Goal: Check status: Check status

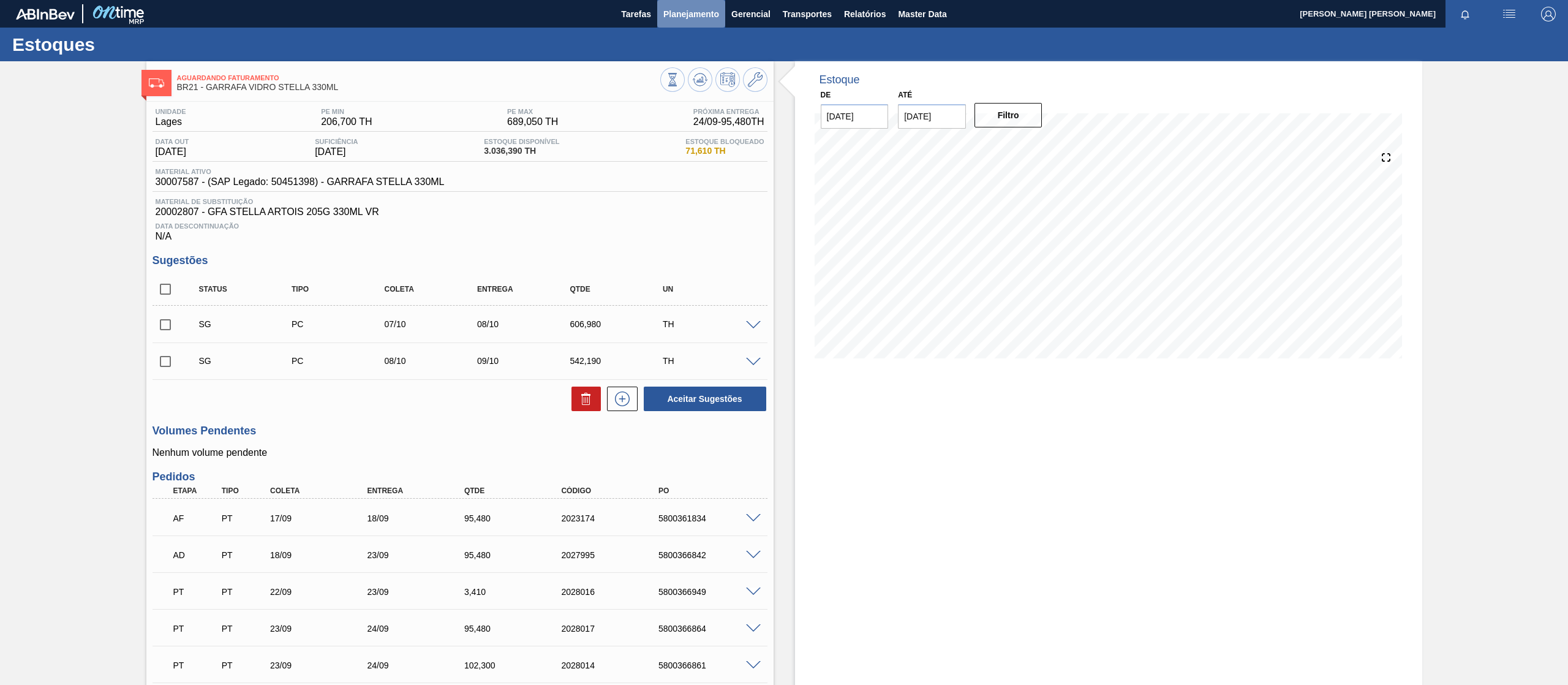
click at [682, 19] on span "Planejamento" at bounding box center [691, 14] width 56 height 15
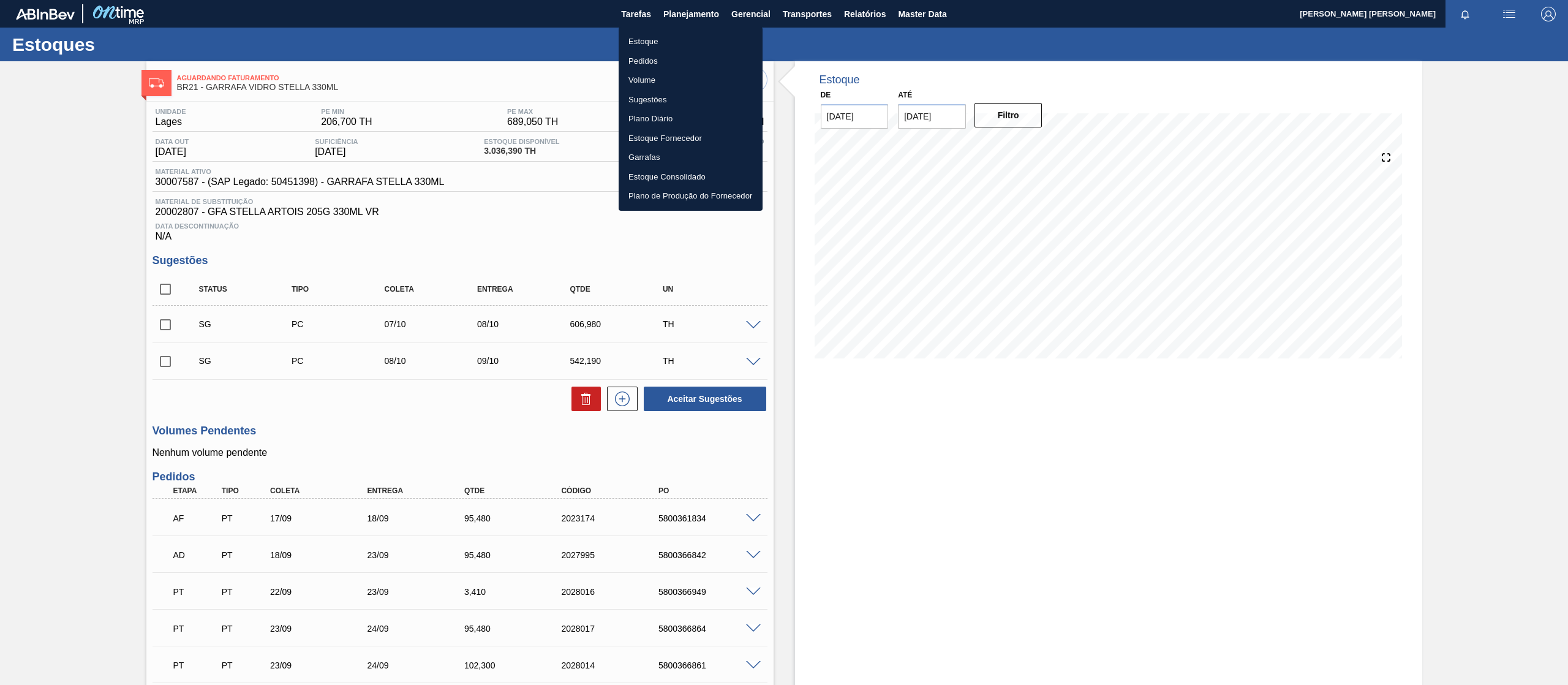
click at [655, 61] on li "Pedidos" at bounding box center [690, 61] width 144 height 19
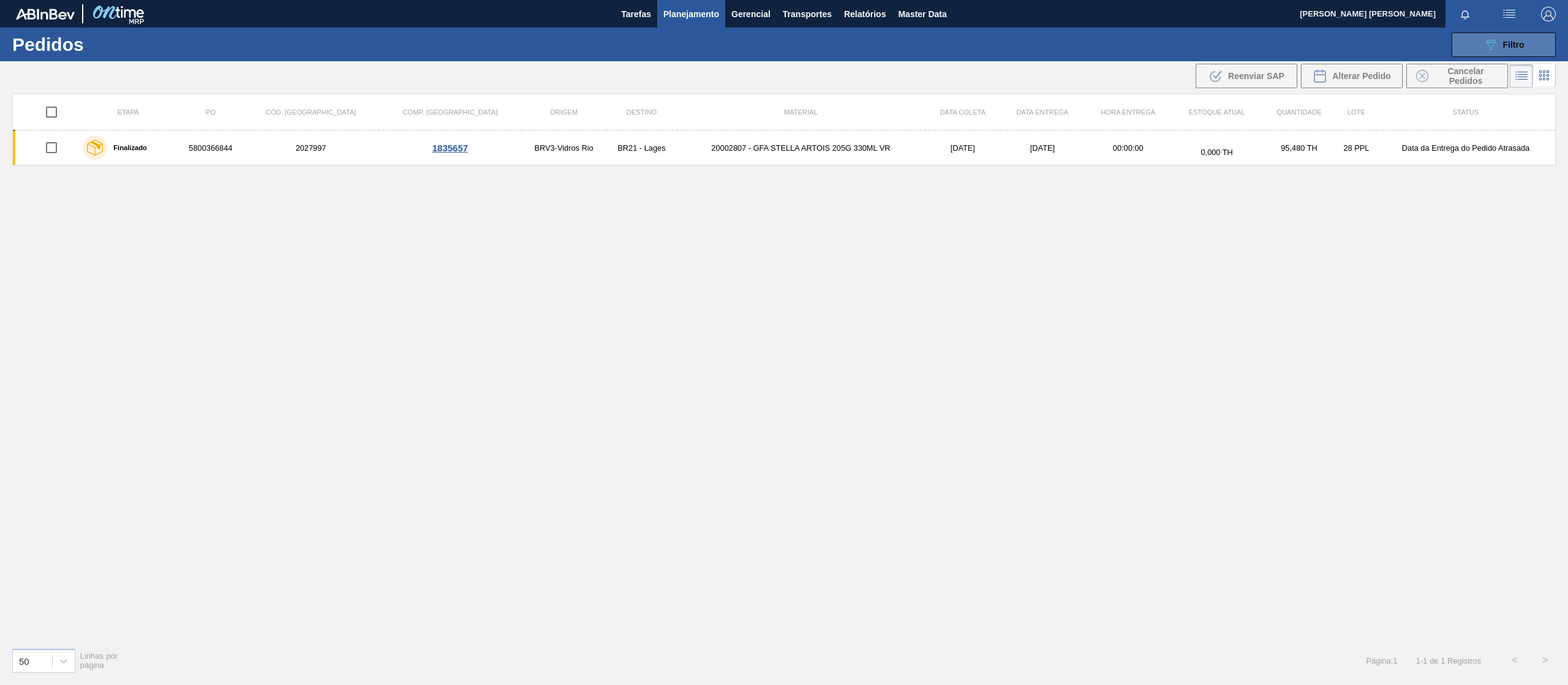
click at [1506, 51] on button "089F7B8B-B2A5-4AFE-B5C0-19BA573D28AC Filtro" at bounding box center [1504, 45] width 104 height 24
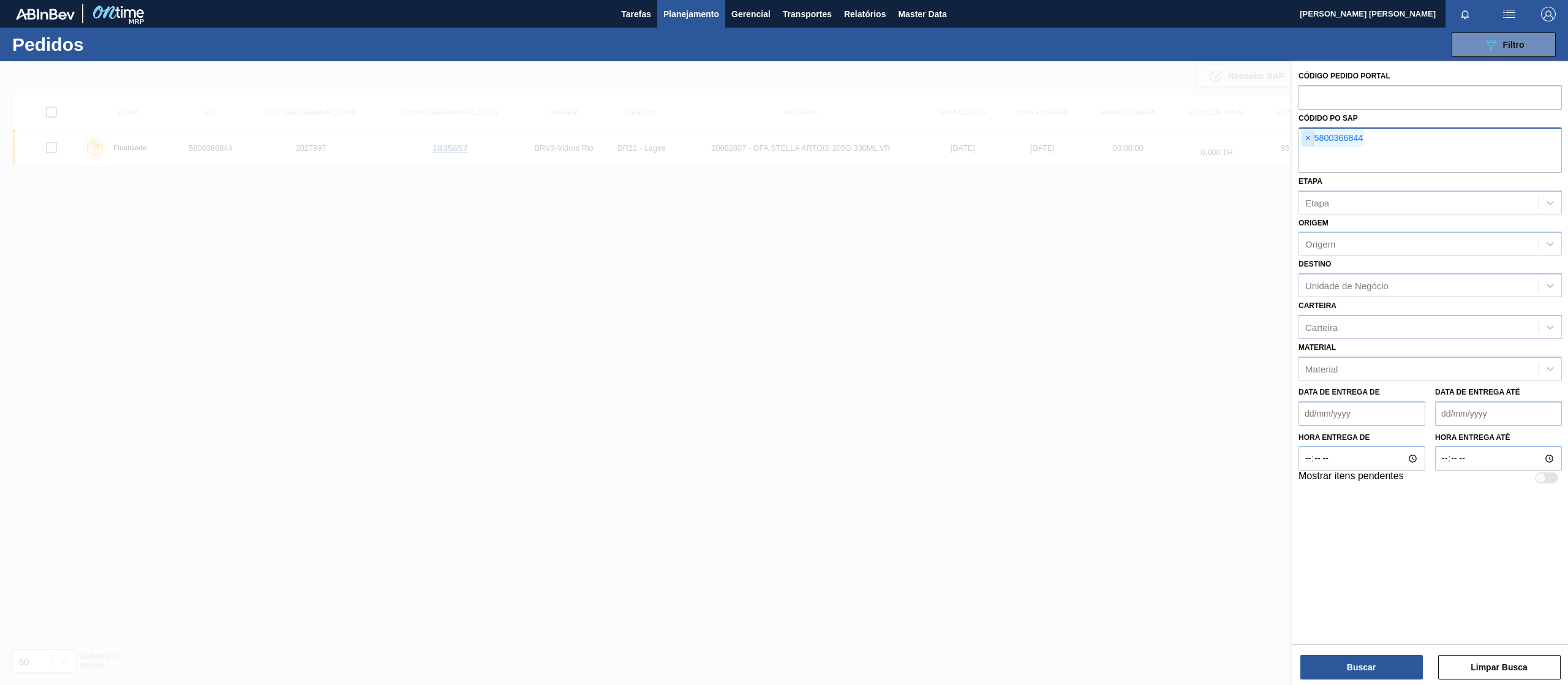
click at [1312, 139] on span "×" at bounding box center [1308, 139] width 11 height 15
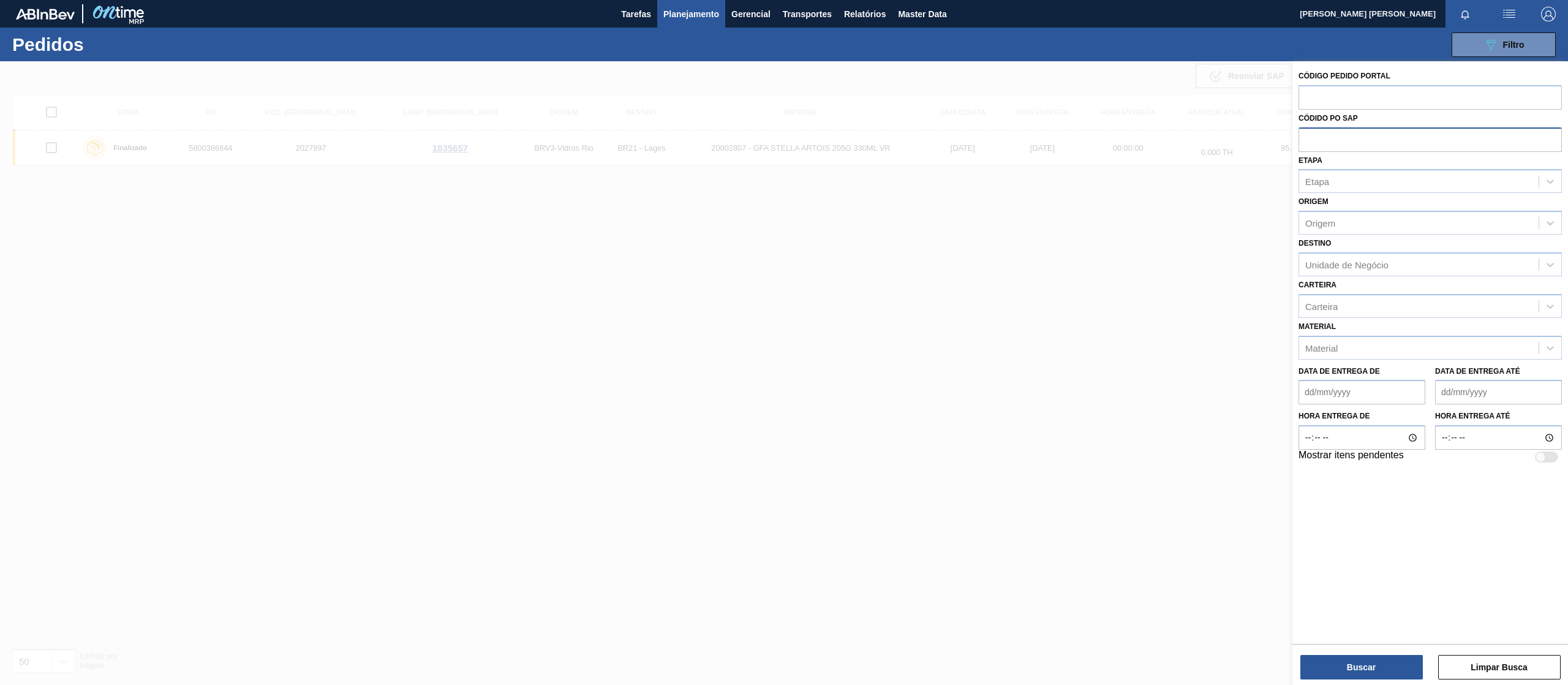
paste input "5800357989"
type input "5800357989"
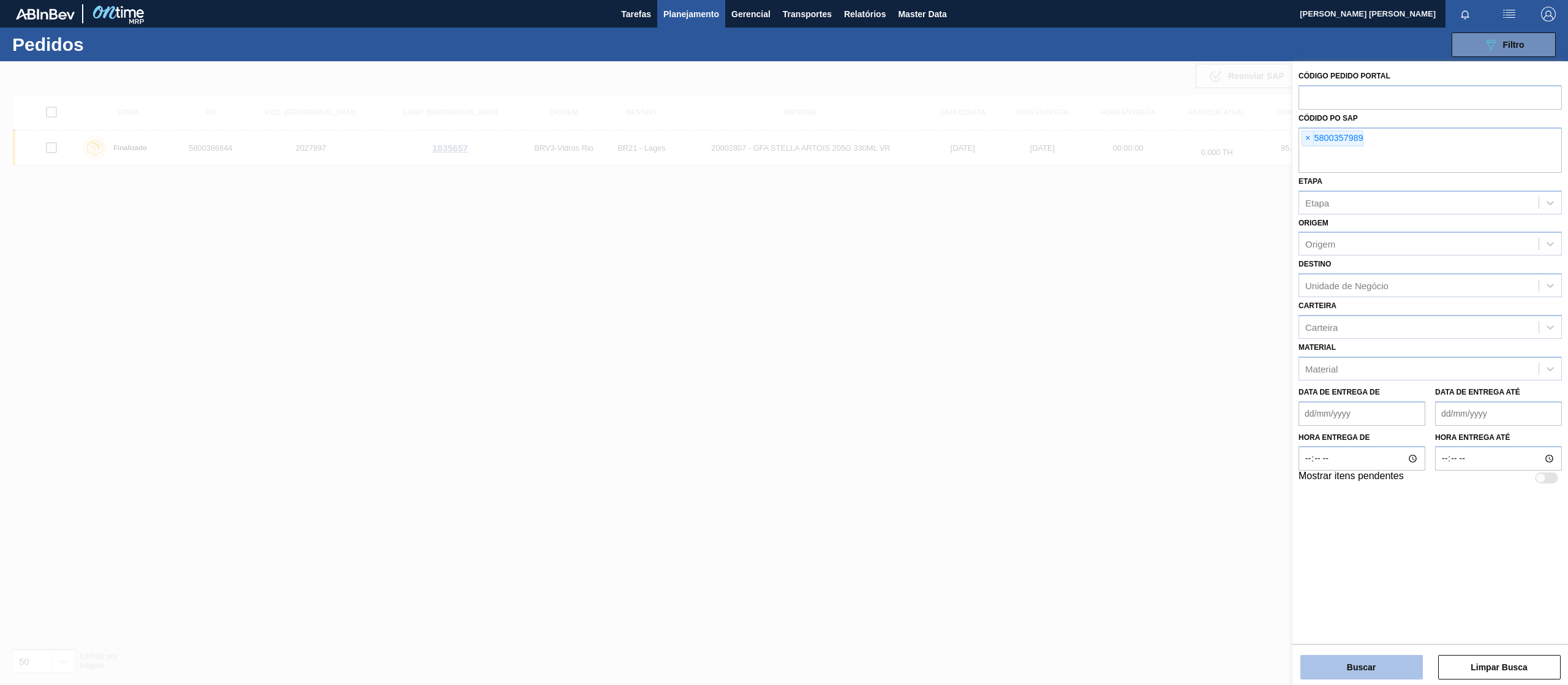
click at [1382, 671] on button "Buscar" at bounding box center [1361, 667] width 122 height 24
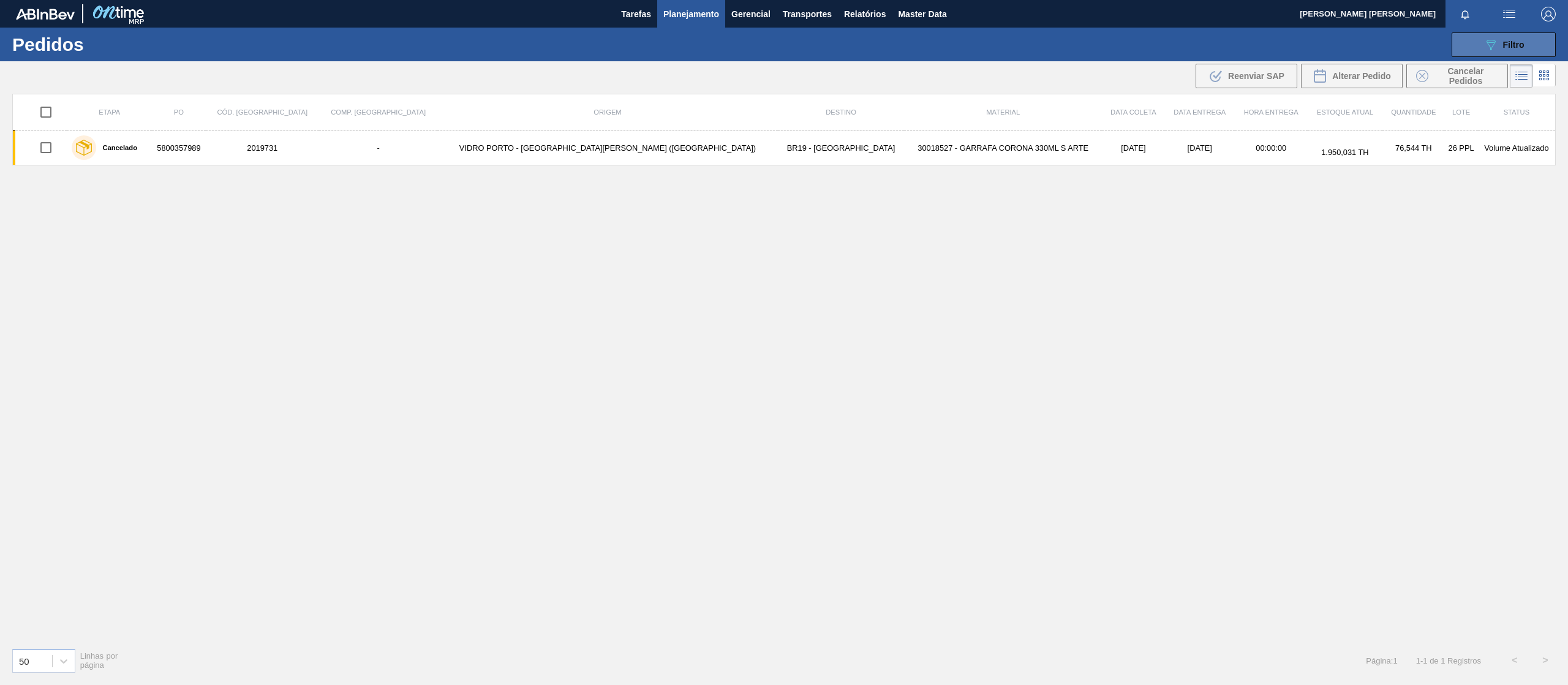
click at [1512, 41] on span "Filtro" at bounding box center [1514, 45] width 21 height 10
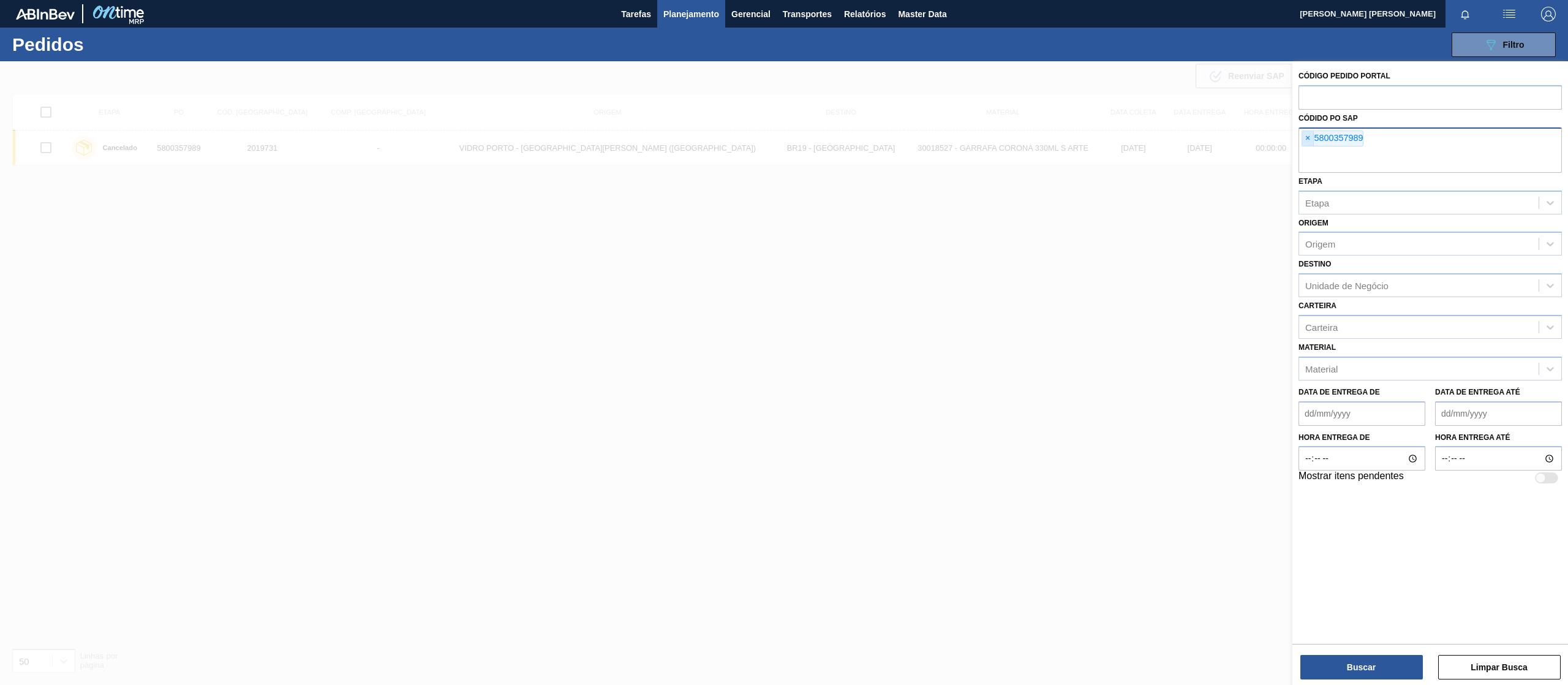
click at [1311, 139] on span "×" at bounding box center [1308, 139] width 11 height 15
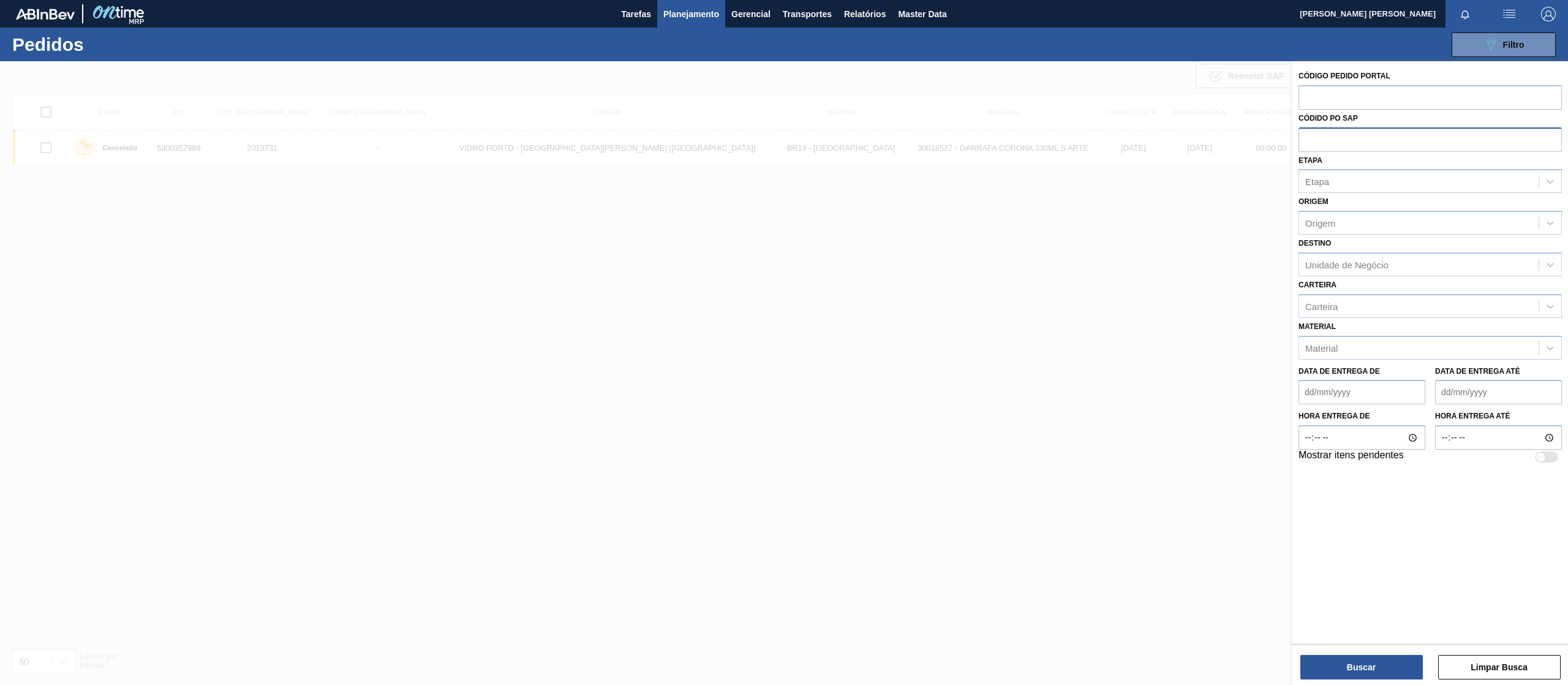
paste input "5800357986"
type input "5800357986"
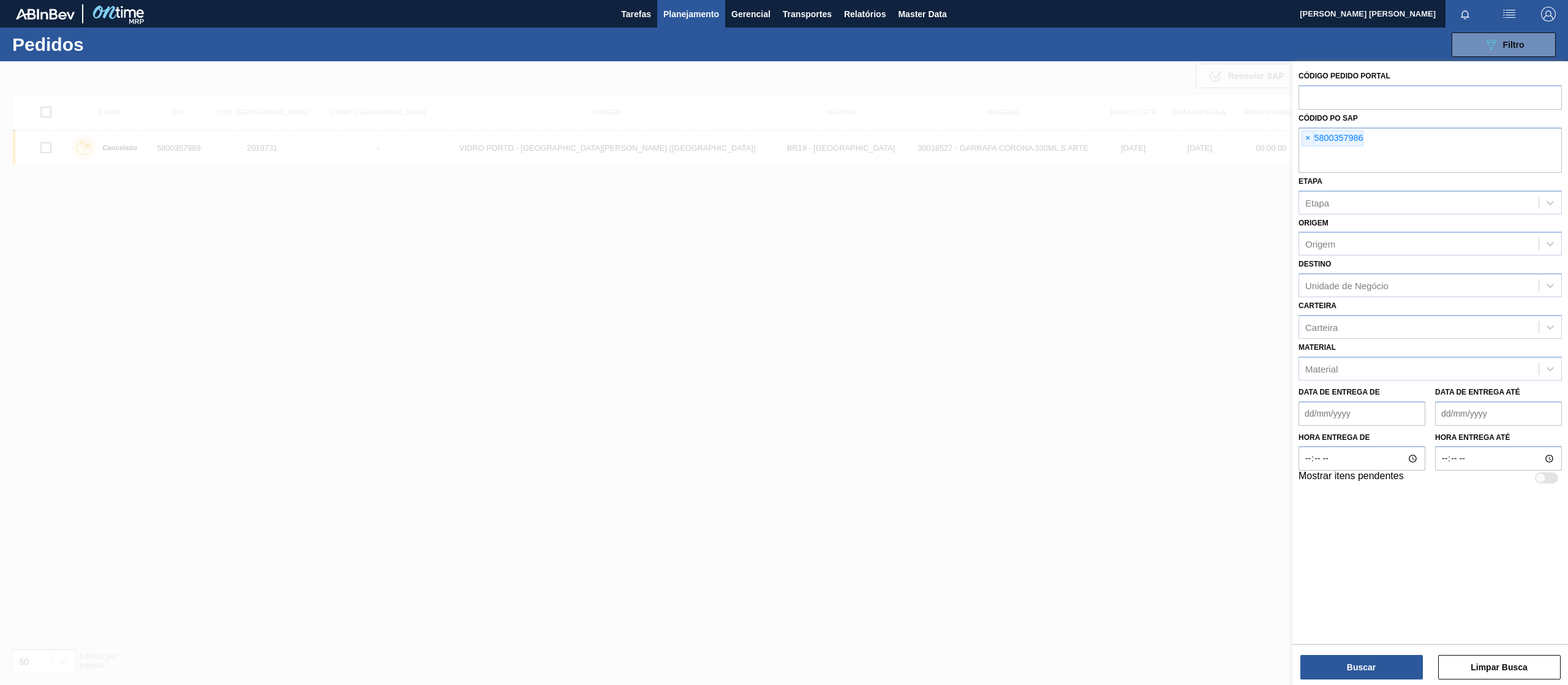
paste input "5800357988"
type input "5800357988"
paste input "5800357990"
type input "5800357990"
click at [1352, 671] on button "Buscar" at bounding box center [1361, 667] width 122 height 24
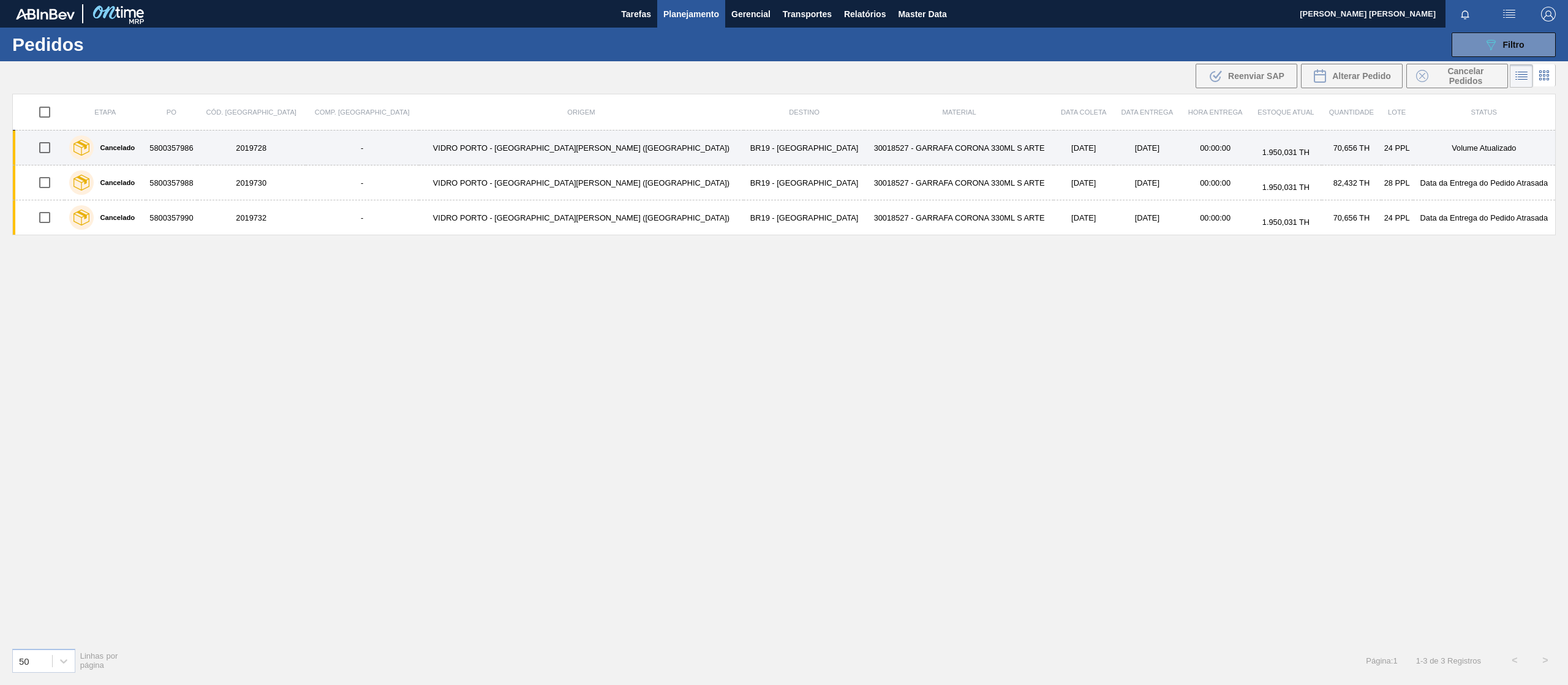
click at [251, 142] on td "2019728" at bounding box center [251, 148] width 109 height 35
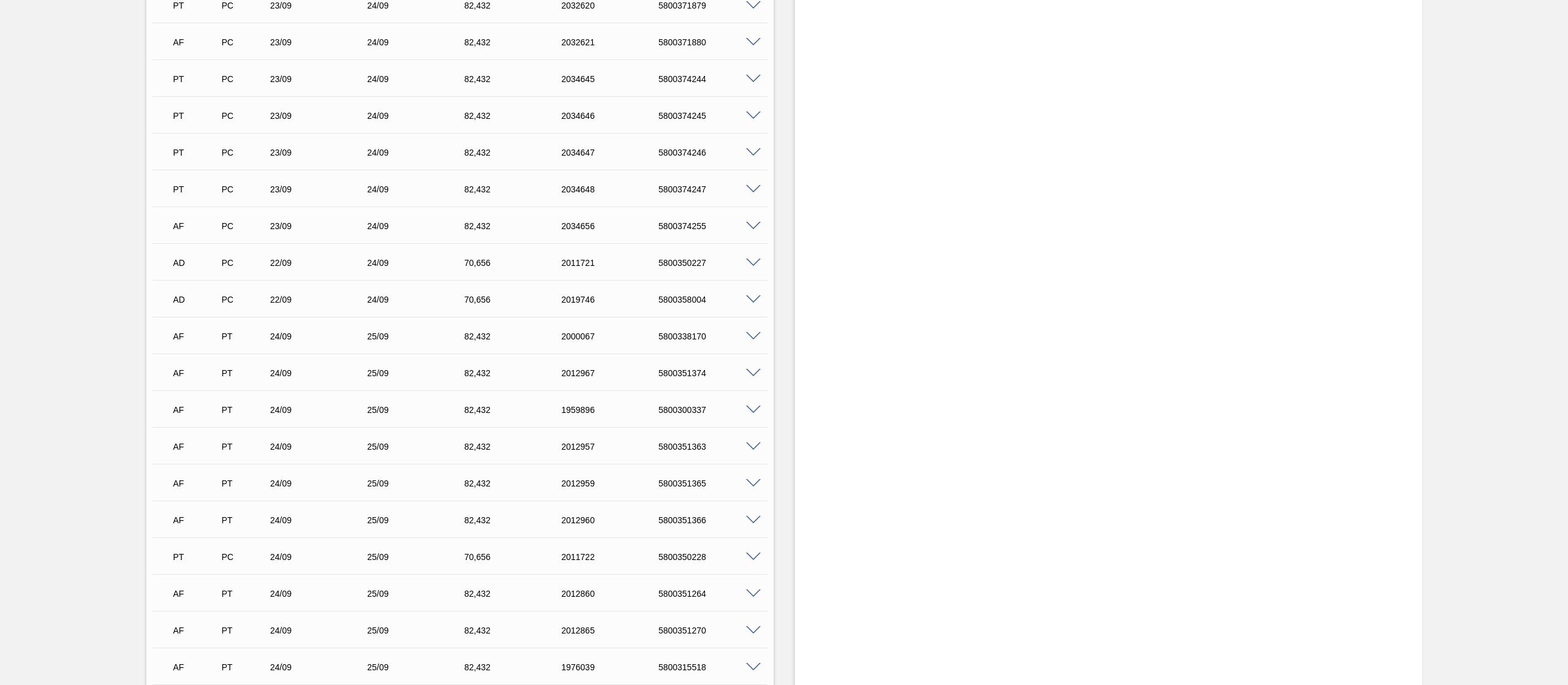
scroll to position [2207, 0]
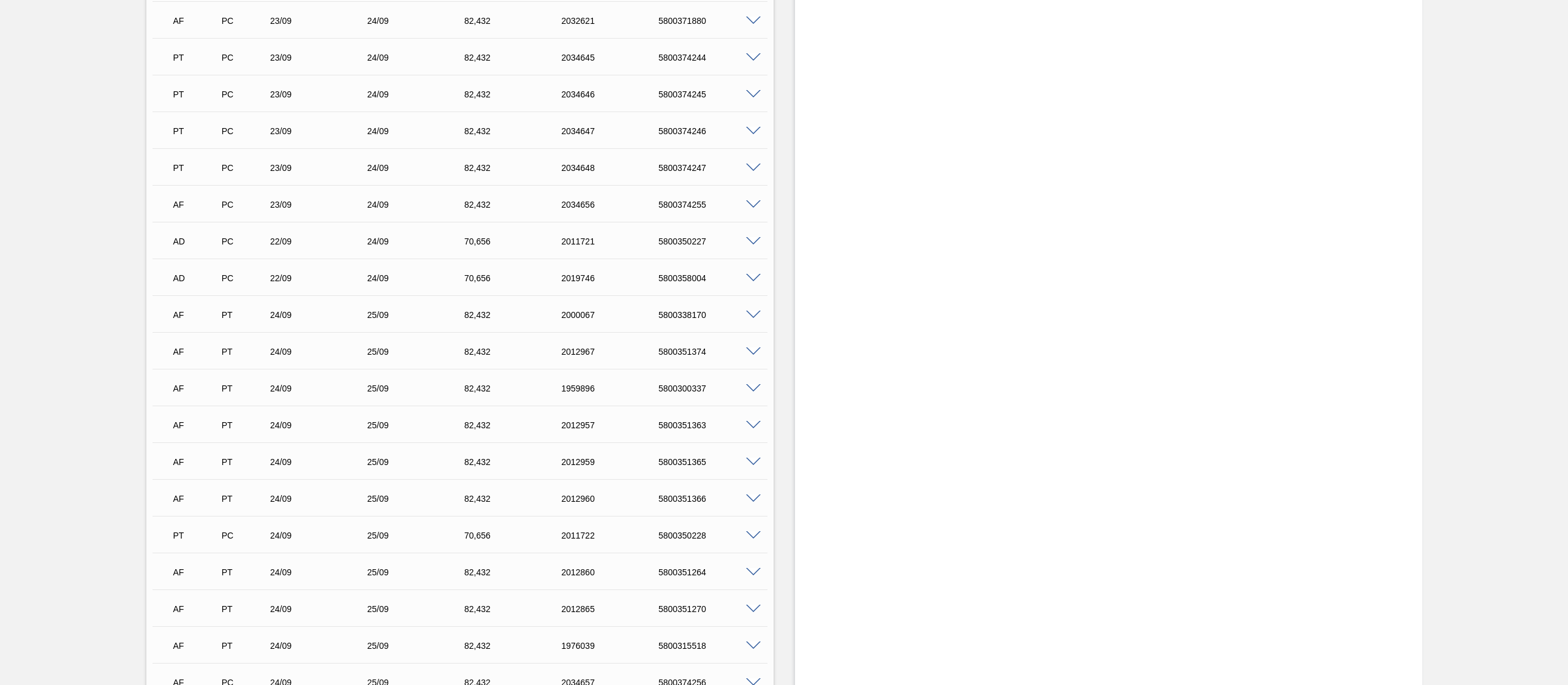
click at [747, 348] on span at bounding box center [754, 351] width 15 height 9
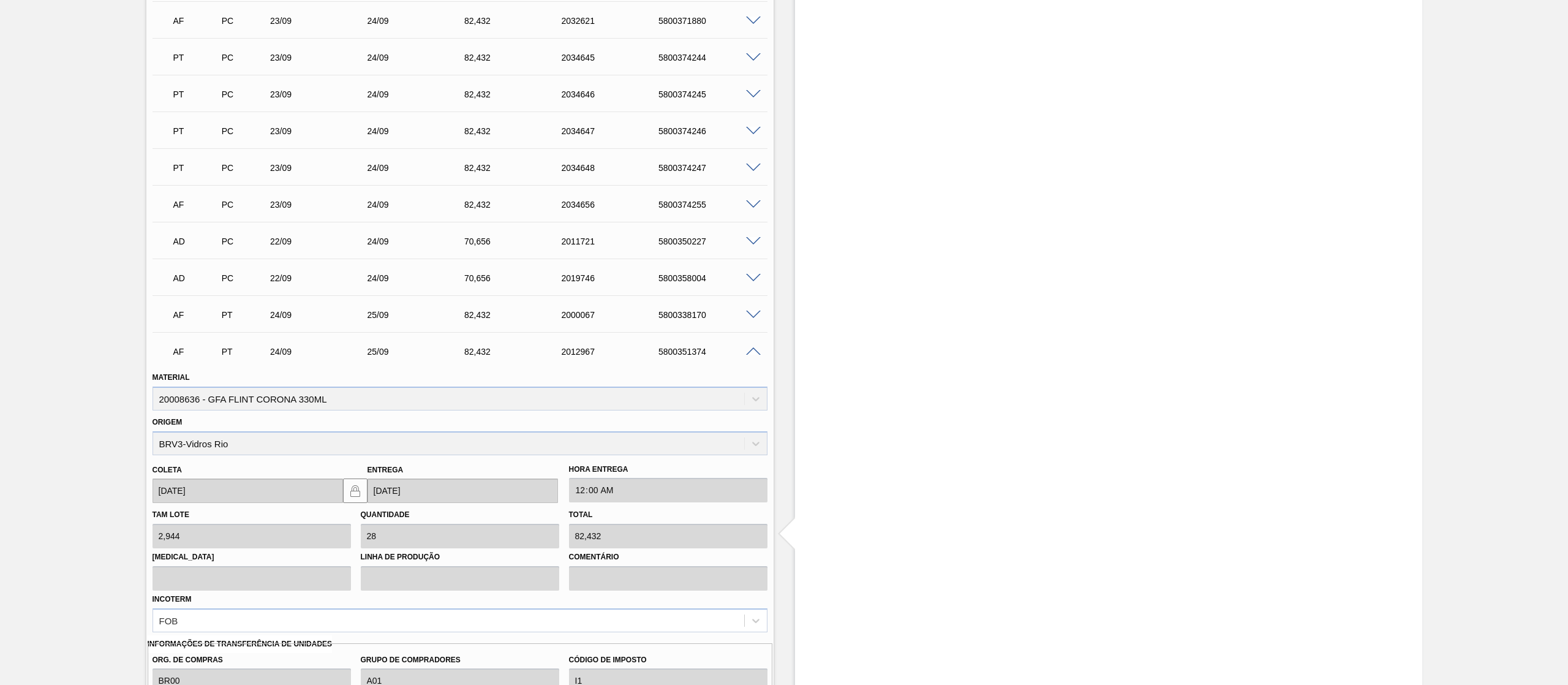
scroll to position [2574, 0]
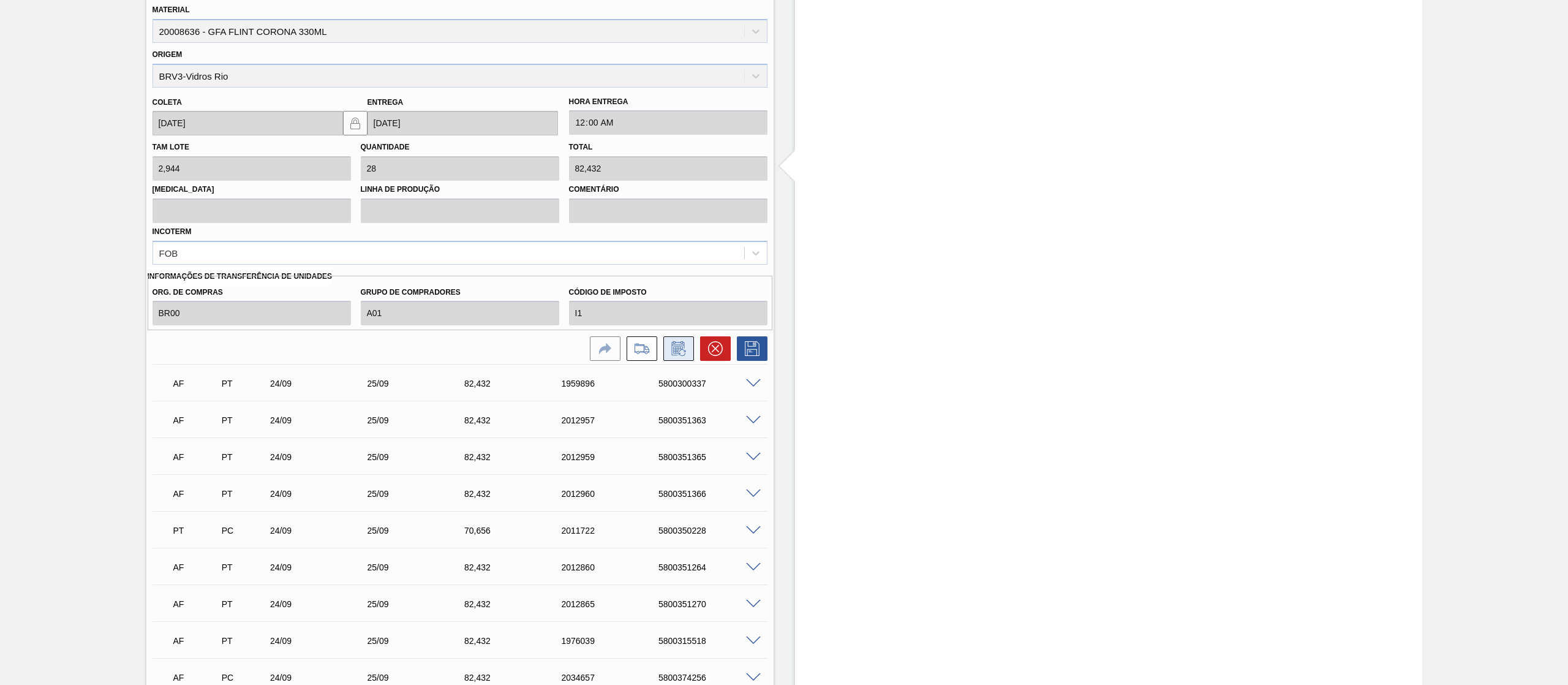
click at [669, 347] on icon at bounding box center [679, 349] width 19 height 15
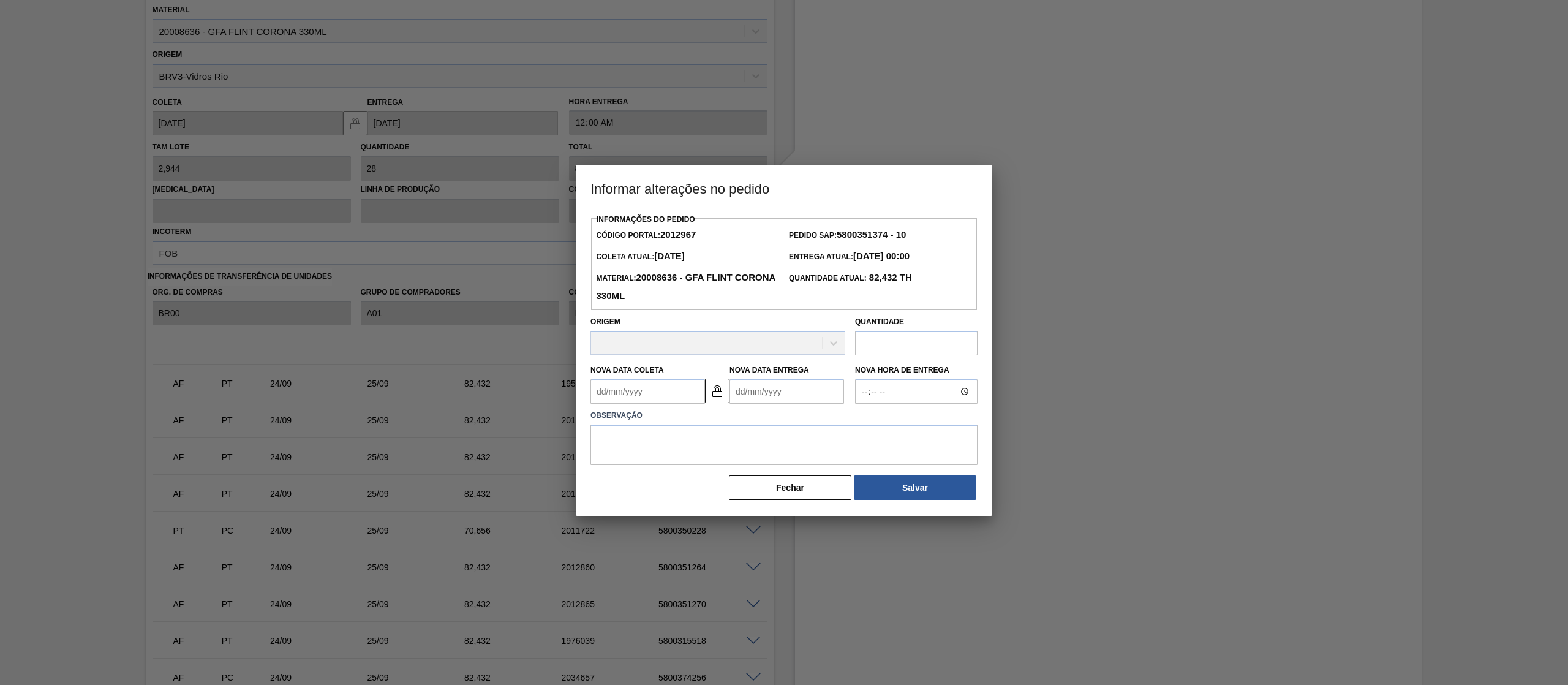
click at [1104, 295] on div at bounding box center [784, 342] width 1568 height 685
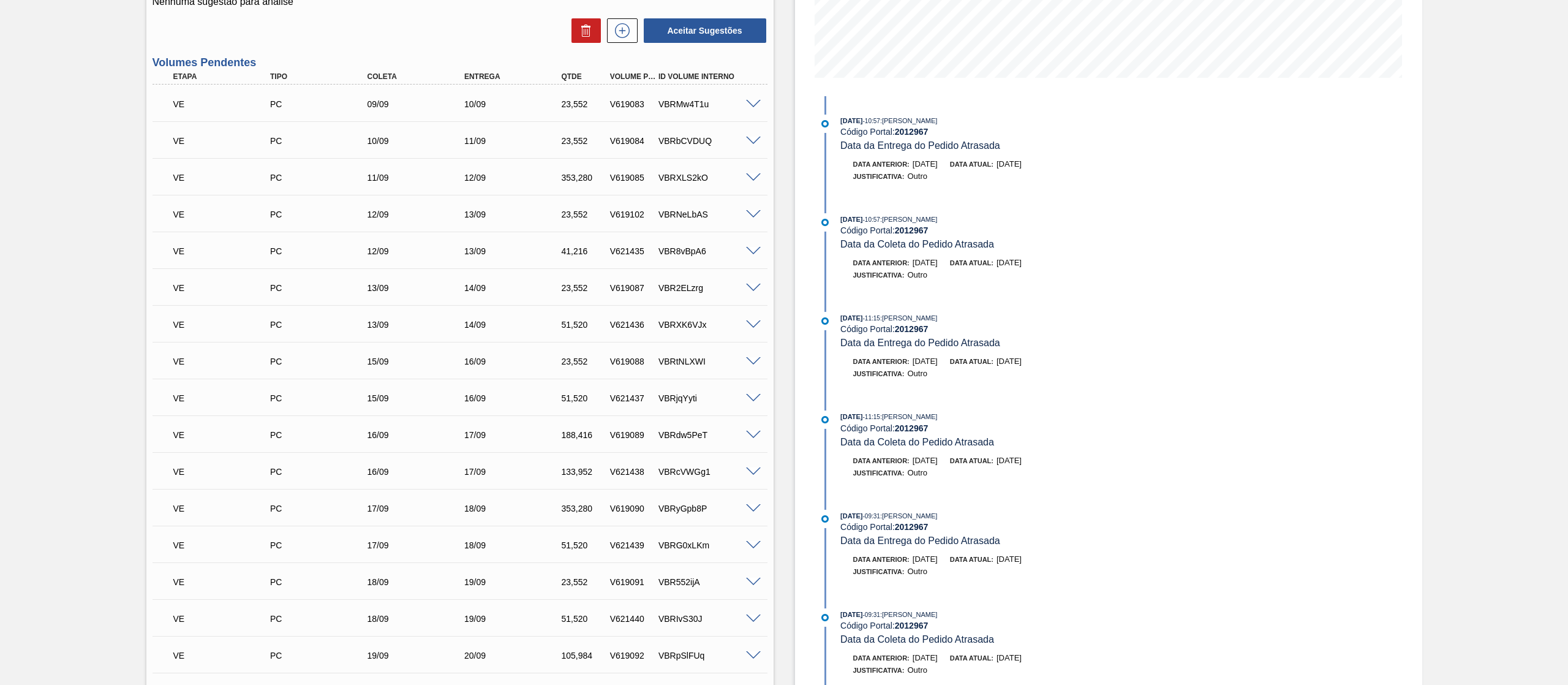
scroll to position [0, 0]
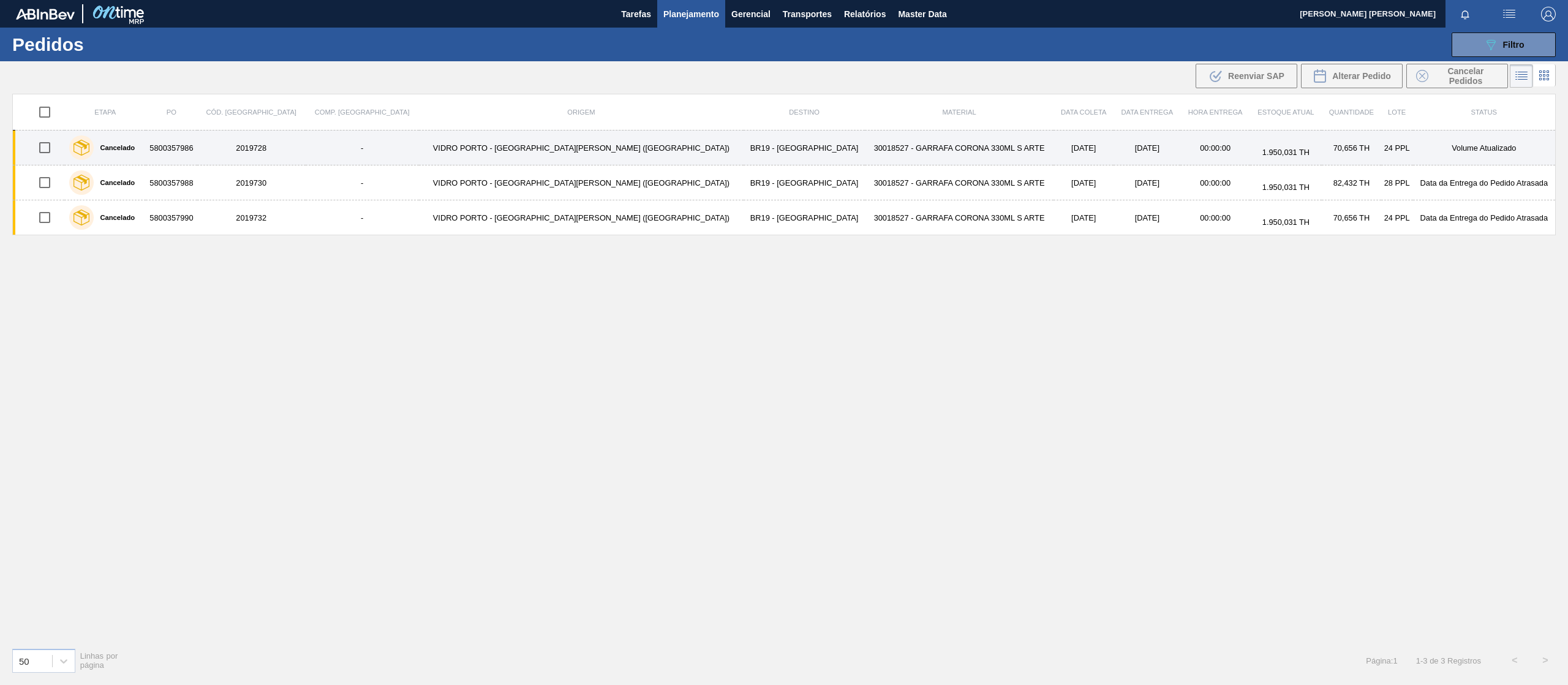
click at [495, 154] on td "VIDRO PORTO - [GEOGRAPHIC_DATA][PERSON_NAME] ([GEOGRAPHIC_DATA])" at bounding box center [582, 148] width 325 height 35
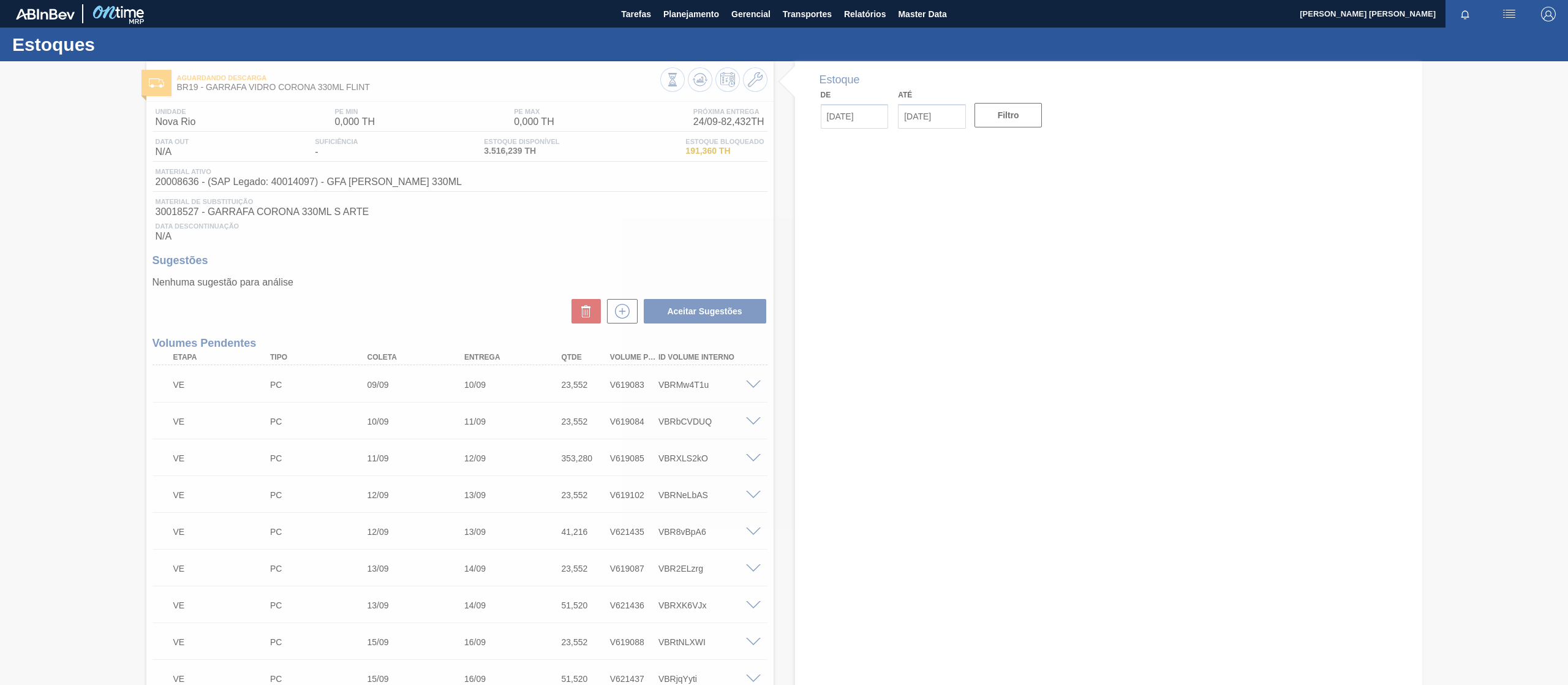
type input "[DATE]"
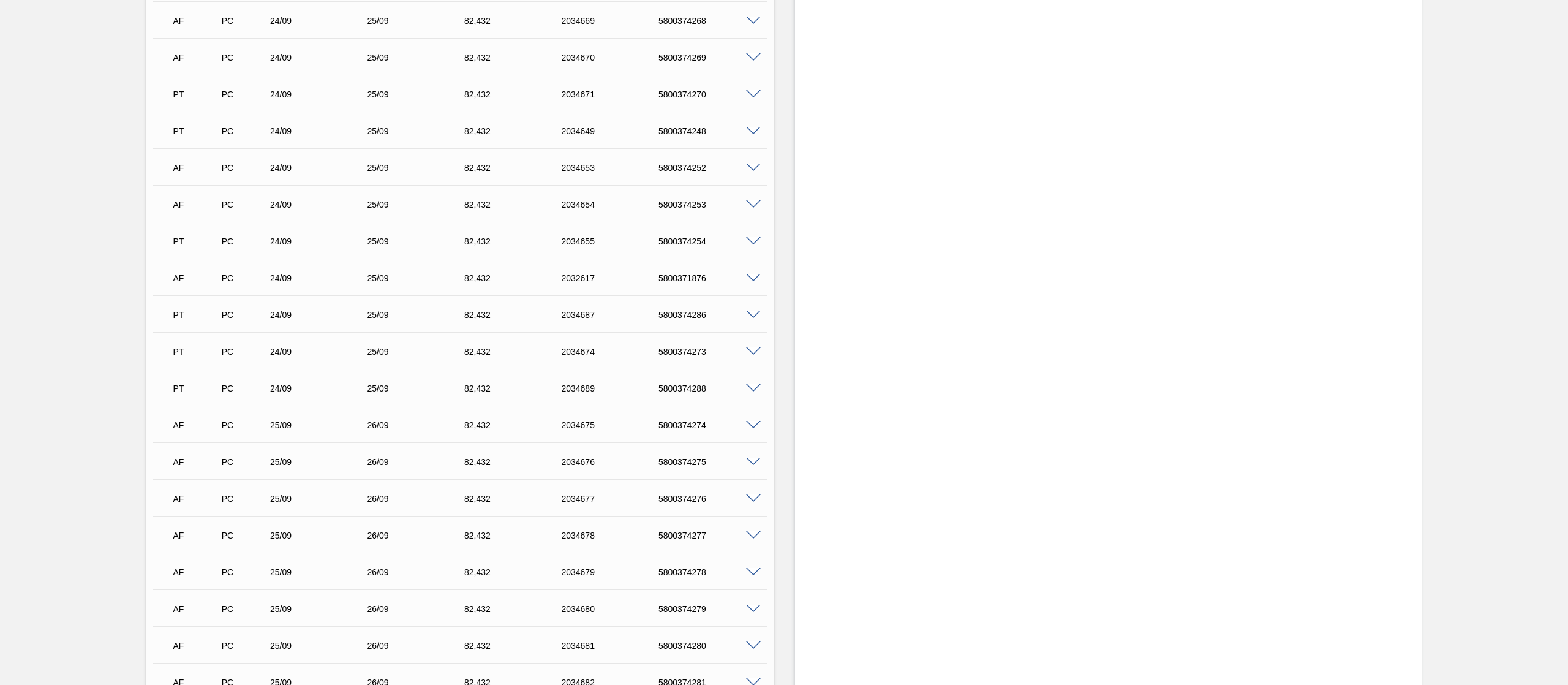
scroll to position [3677, 0]
click at [737, 244] on div "5800374279" at bounding box center [711, 241] width 111 height 10
click at [743, 245] on div at bounding box center [755, 240] width 24 height 9
click at [750, 242] on span at bounding box center [754, 241] width 15 height 9
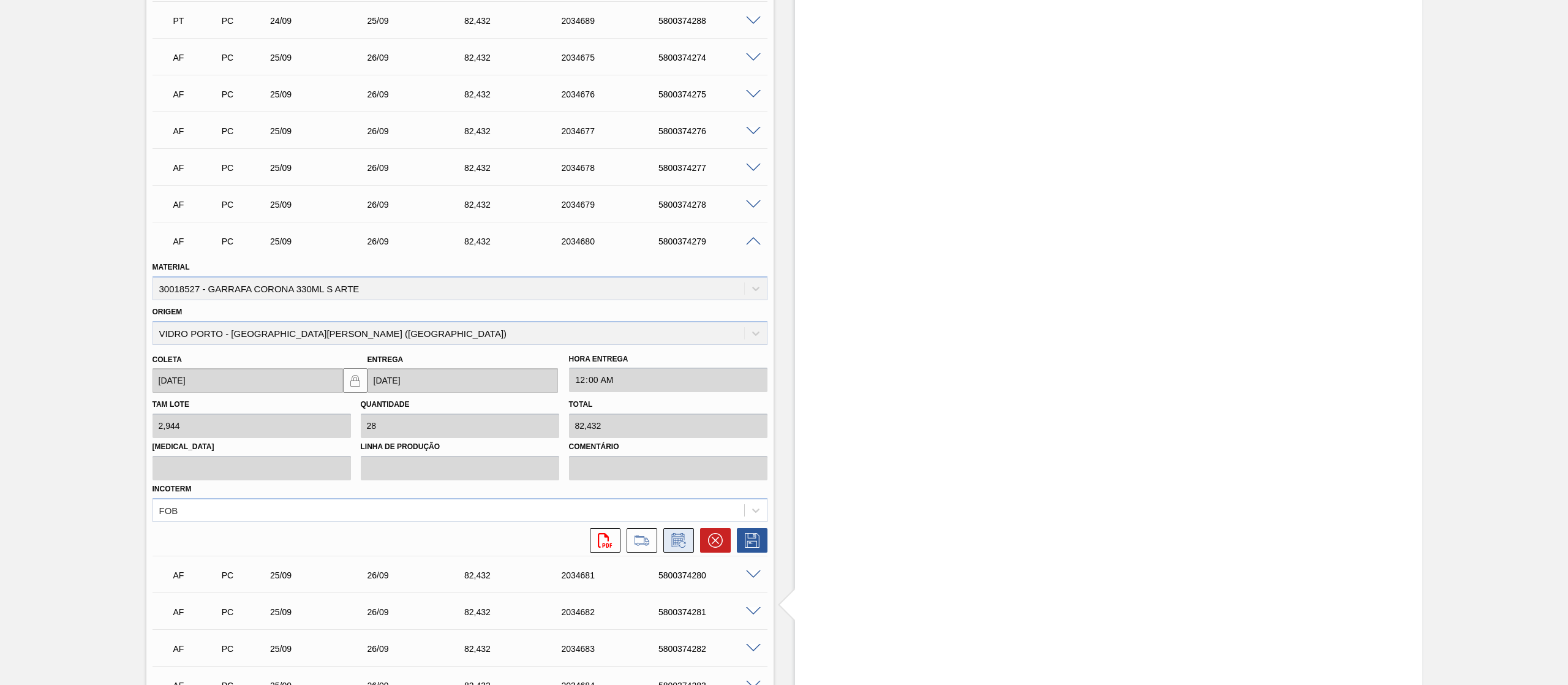
click at [677, 545] on icon at bounding box center [677, 541] width 9 height 7
